Goal: Task Accomplishment & Management: Manage account settings

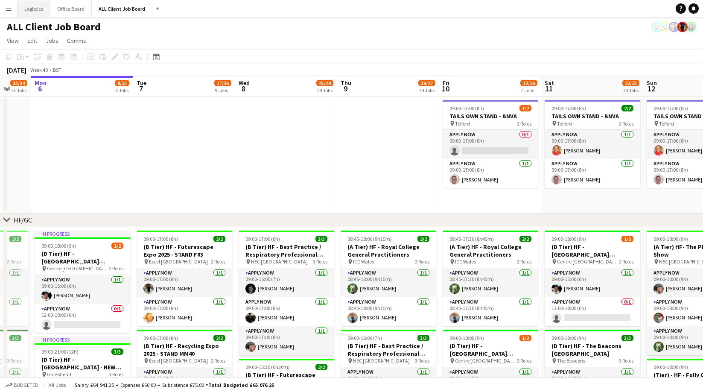
click at [33, 9] on button "Logistics Close" at bounding box center [34, 8] width 33 height 17
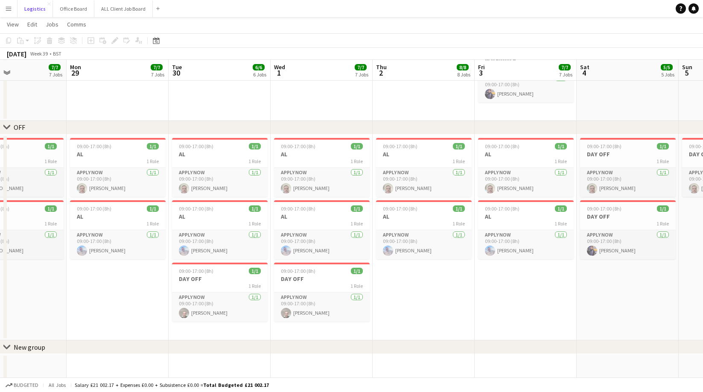
scroll to position [1184, 0]
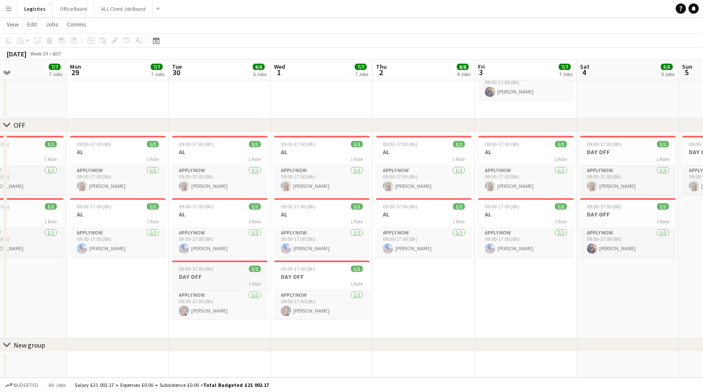
click at [194, 276] on h3 "DAY OFF" at bounding box center [220, 277] width 96 height 8
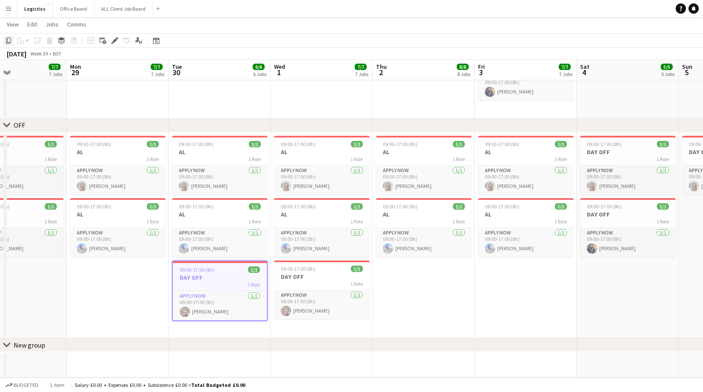
click at [11, 40] on icon "Copy" at bounding box center [8, 40] width 7 height 7
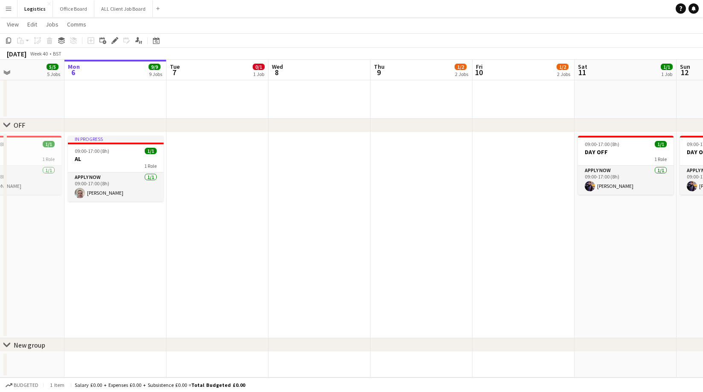
scroll to position [0, 253]
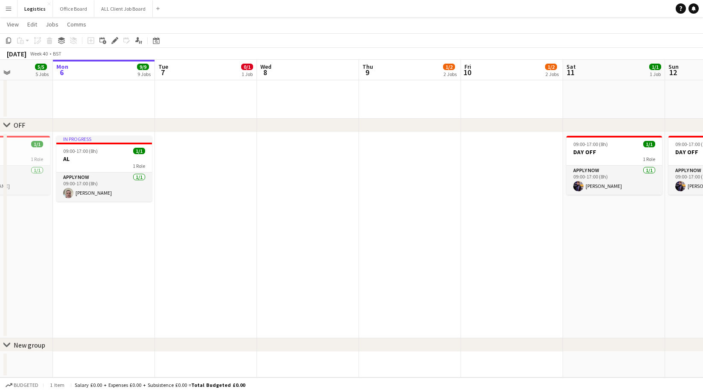
click at [193, 151] on app-date-cell at bounding box center [206, 235] width 102 height 206
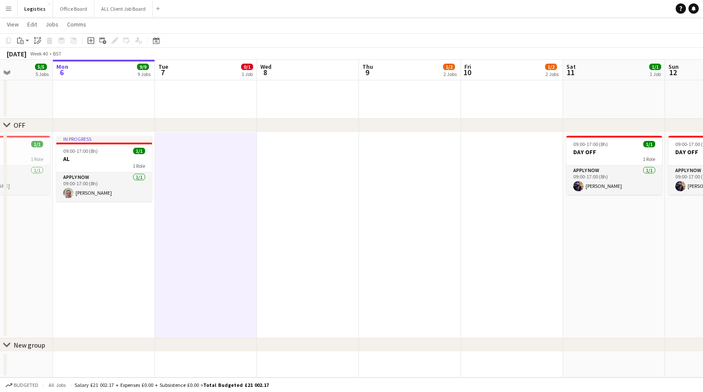
drag, startPoint x: 20, startPoint y: 41, endPoint x: 32, endPoint y: 62, distance: 24.1
click at [21, 41] on icon "Paste" at bounding box center [20, 40] width 7 height 7
drag, startPoint x: 38, startPoint y: 70, endPoint x: 128, endPoint y: 130, distance: 108.0
click at [38, 70] on link "Paste with crew Command Shift V" at bounding box center [56, 71] width 67 height 8
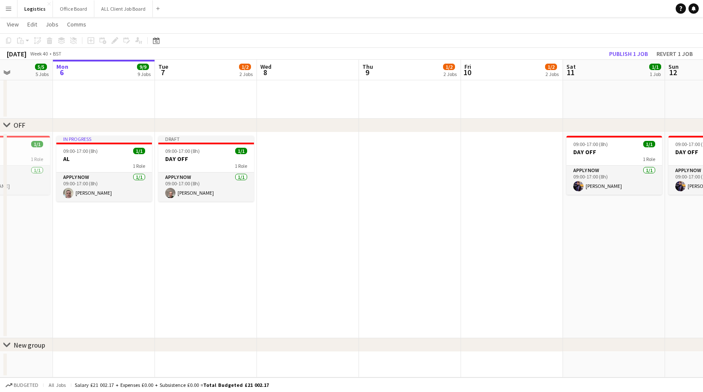
click at [311, 151] on app-date-cell at bounding box center [308, 235] width 102 height 206
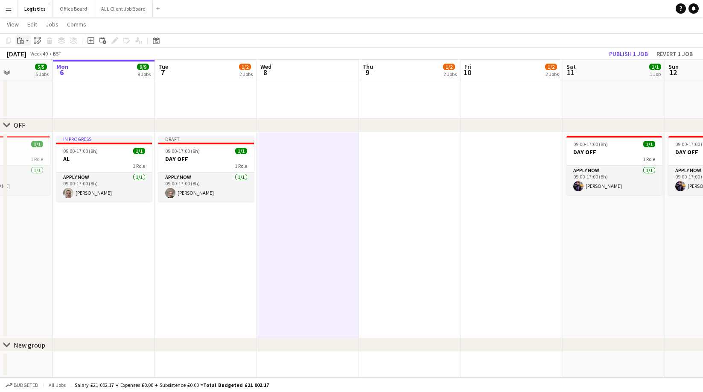
click at [22, 40] on icon "Paste" at bounding box center [20, 40] width 7 height 7
click at [33, 70] on link "Paste with crew Command Shift V" at bounding box center [56, 71] width 67 height 8
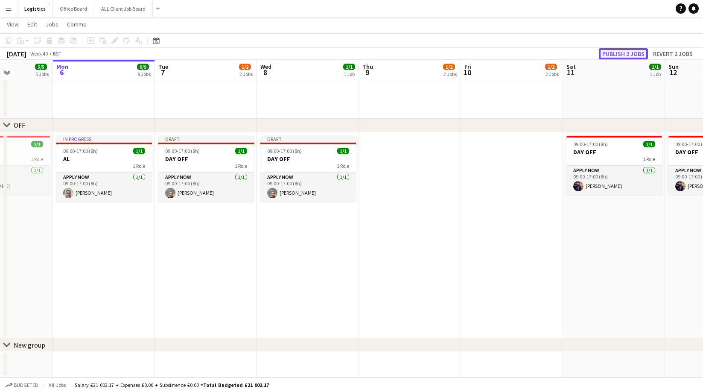
click at [622, 54] on button "Publish 2 jobs" at bounding box center [623, 53] width 49 height 11
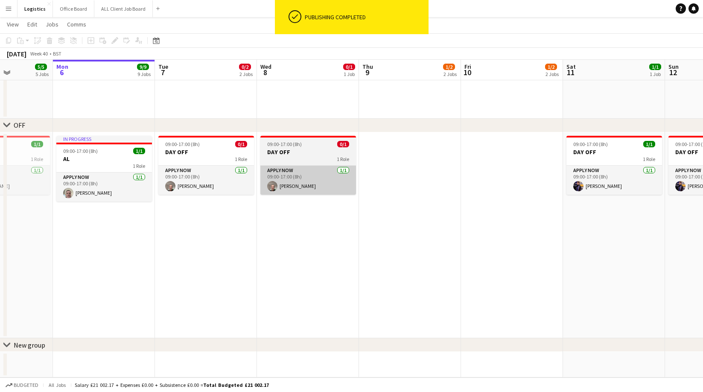
scroll to position [0, 248]
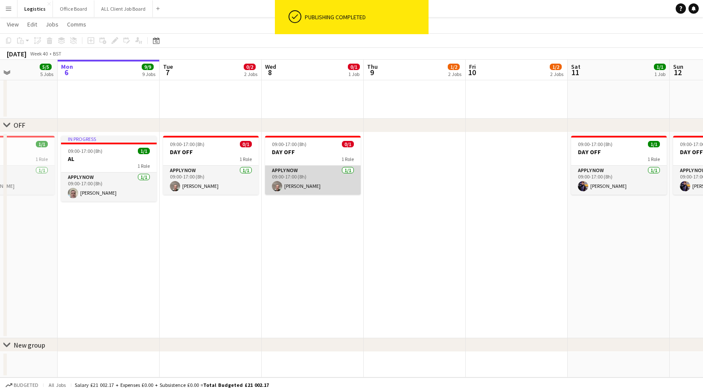
click at [317, 188] on app-card-role "APPLY NOW [DATE] 09:00-17:00 (8h) [PERSON_NAME]" at bounding box center [313, 180] width 96 height 29
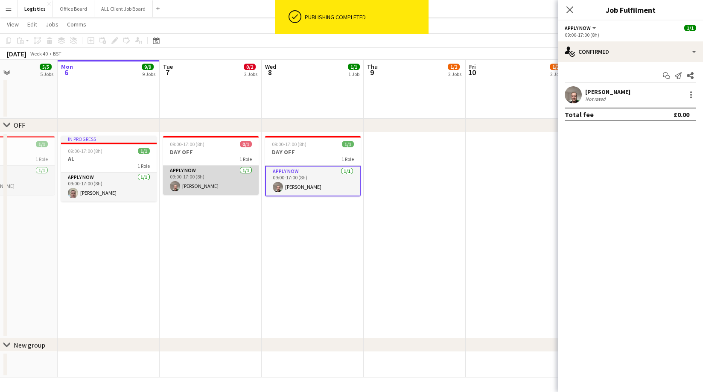
click at [218, 186] on app-card-role "APPLY NOW [DATE] 09:00-17:00 (8h) [PERSON_NAME]" at bounding box center [211, 180] width 96 height 29
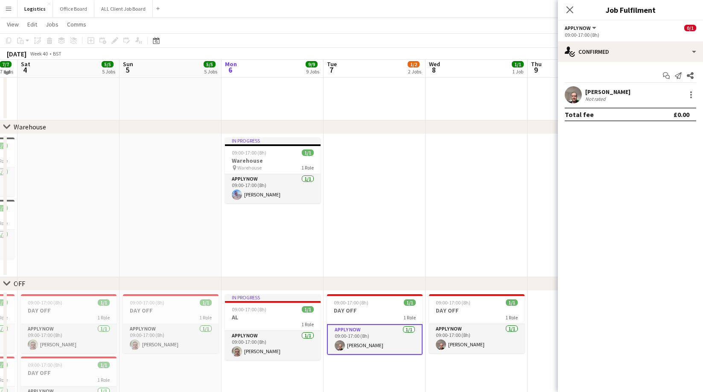
scroll to position [1024, 0]
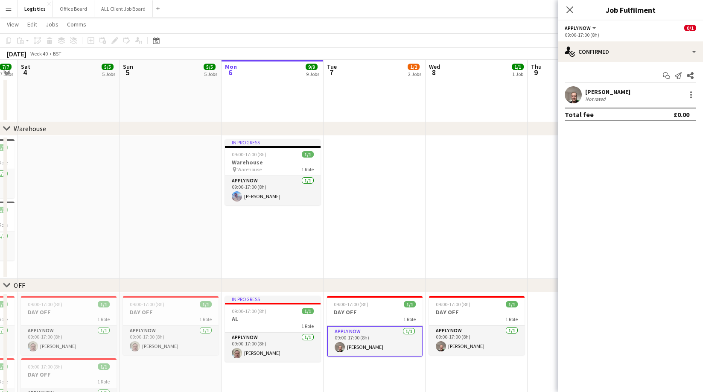
drag, startPoint x: 251, startPoint y: 150, endPoint x: 193, endPoint y: 106, distance: 73.1
click at [251, 150] on app-job-card "In progress 09:00-17:00 (8h) 1/1 Warehouse pin Warehouse 1 Role APPLY NOW [DATE…" at bounding box center [273, 172] width 96 height 66
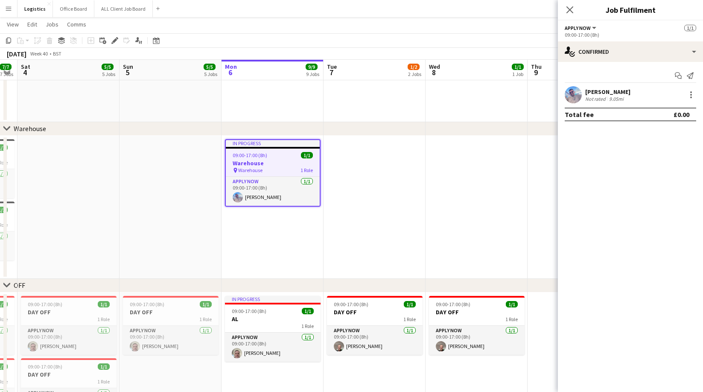
drag, startPoint x: 7, startPoint y: 40, endPoint x: 235, endPoint y: 139, distance: 248.9
click at [10, 40] on icon "Copy" at bounding box center [8, 40] width 7 height 7
click at [348, 147] on app-date-cell at bounding box center [375, 207] width 102 height 143
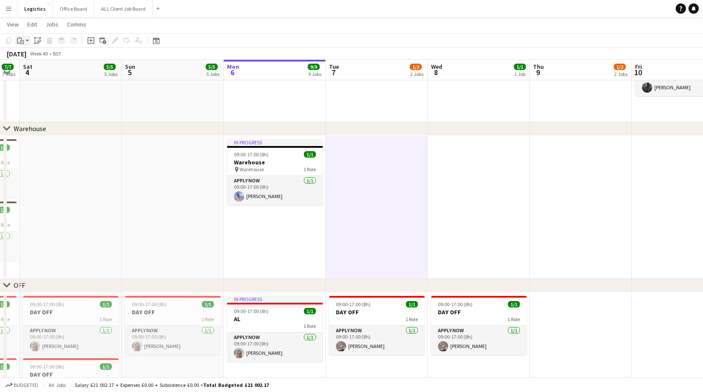
drag, startPoint x: 20, startPoint y: 39, endPoint x: 33, endPoint y: 54, distance: 20.0
click at [20, 39] on icon "Paste" at bounding box center [20, 40] width 7 height 7
click at [36, 71] on link "Paste with crew Command Shift V" at bounding box center [56, 71] width 67 height 8
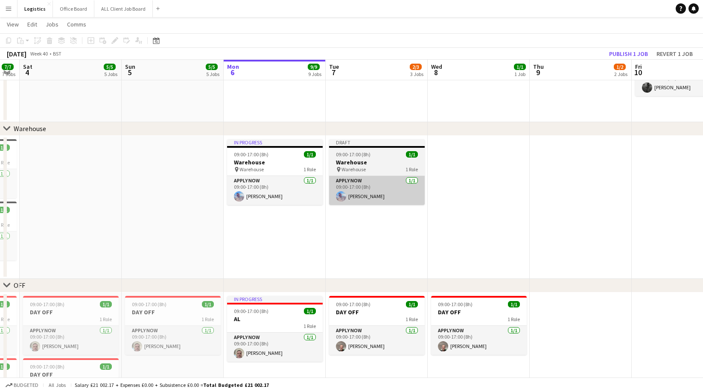
drag, startPoint x: 378, startPoint y: 231, endPoint x: 328, endPoint y: 198, distance: 60.3
click at [377, 231] on app-date-cell "Draft 09:00-17:00 (8h) 1/1 Warehouse pin Warehouse 1 Role APPLY NOW [DATE] 09:0…" at bounding box center [377, 207] width 102 height 143
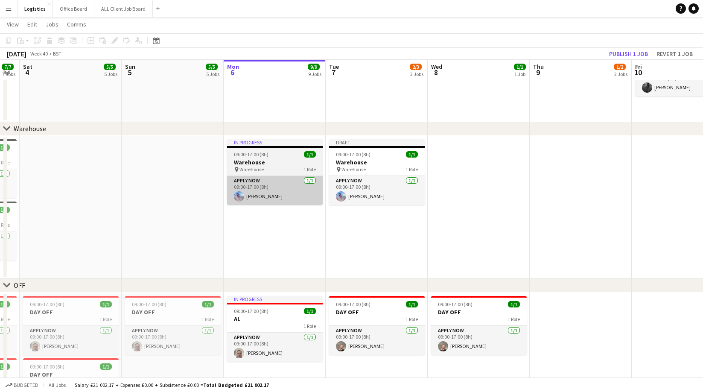
scroll to position [0, 185]
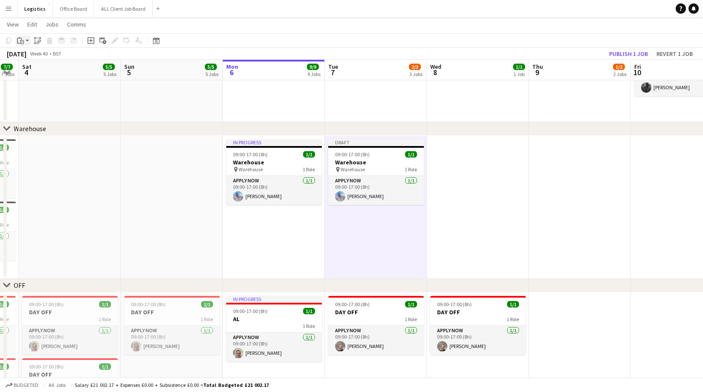
click at [21, 40] on icon "Paste" at bounding box center [20, 40] width 7 height 7
click at [29, 57] on link "Paste Command V" at bounding box center [56, 57] width 67 height 8
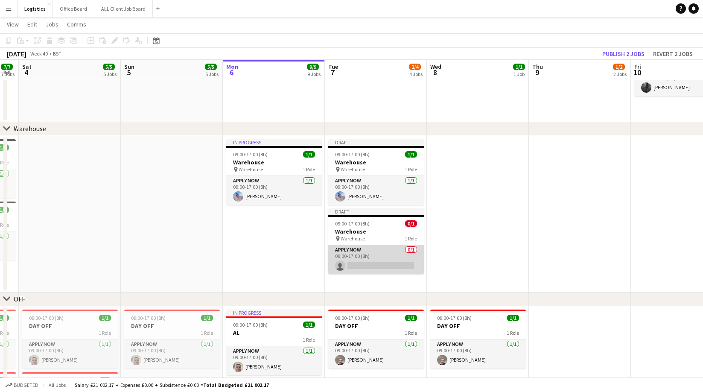
click at [362, 262] on app-card-role "APPLY NOW 0/1 09:00-17:00 (8h) single-neutral-actions" at bounding box center [376, 259] width 96 height 29
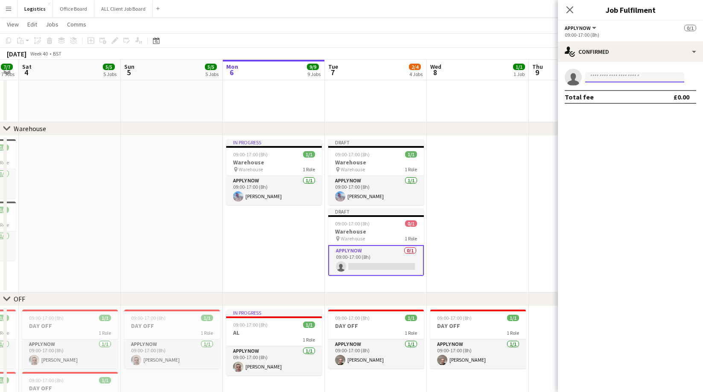
click at [600, 75] on input at bounding box center [634, 77] width 99 height 10
type input "******"
click at [615, 102] on span "[PHONE_NUMBER]" at bounding box center [634, 103] width 85 height 7
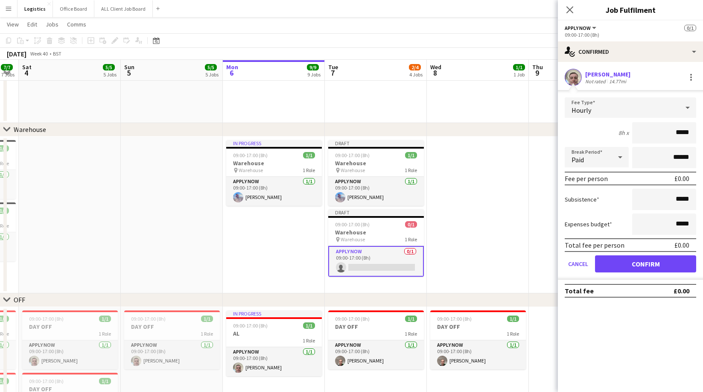
scroll to position [1023, 0]
click at [632, 267] on button "Confirm" at bounding box center [645, 263] width 101 height 17
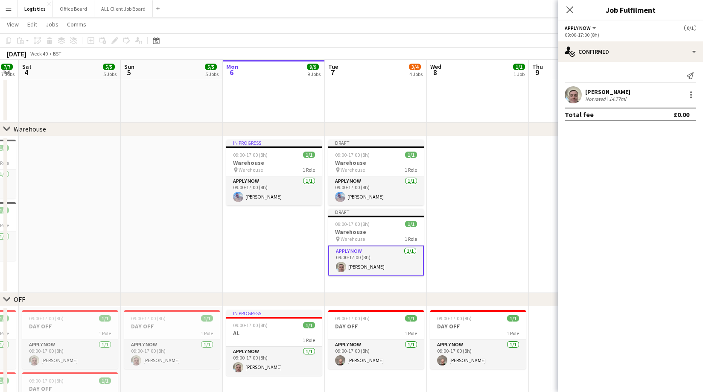
click at [566, 3] on div "Close pop-in" at bounding box center [570, 10] width 24 height 20
drag, startPoint x: 570, startPoint y: 8, endPoint x: 637, endPoint y: 32, distance: 71.3
click at [570, 9] on icon at bounding box center [569, 9] width 7 height 7
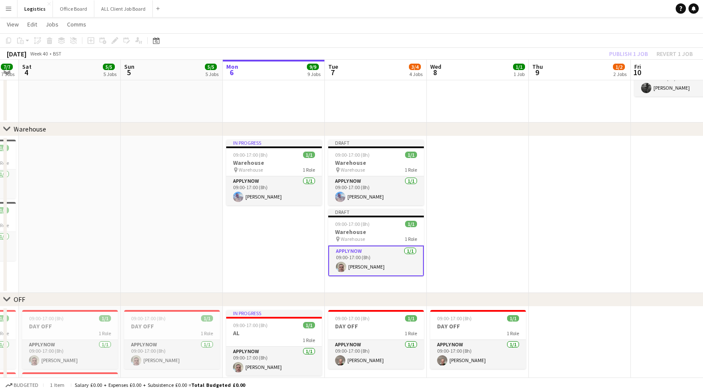
drag, startPoint x: 625, startPoint y: 50, endPoint x: 625, endPoint y: 62, distance: 11.5
click at [625, 50] on div "Publish 1 job Revert 1 job" at bounding box center [651, 53] width 104 height 11
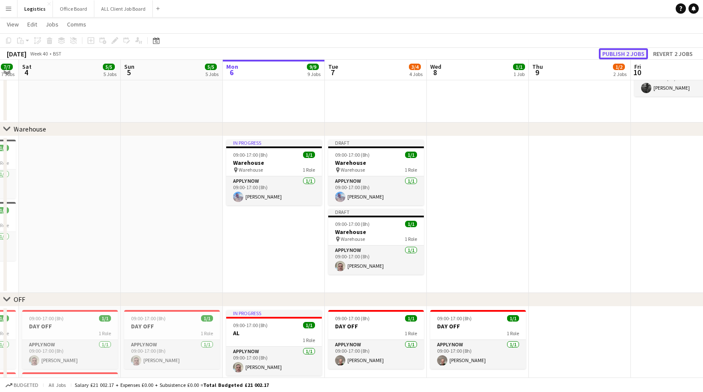
click at [624, 53] on button "Publish 2 jobs" at bounding box center [623, 53] width 49 height 11
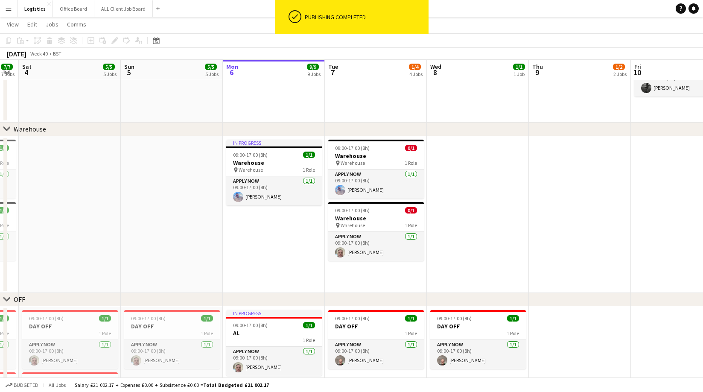
click at [504, 42] on app-toolbar "Copy Paste Paste Command V Paste with crew Command Shift V Paste linked Job [GE…" at bounding box center [351, 40] width 703 height 15
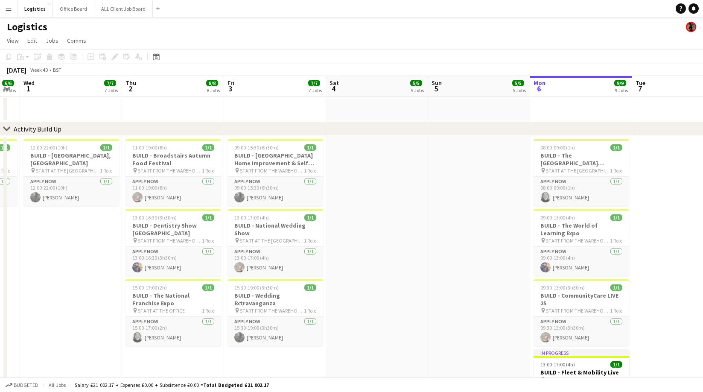
scroll to position [0, 184]
